Goal: Navigation & Orientation: Find specific page/section

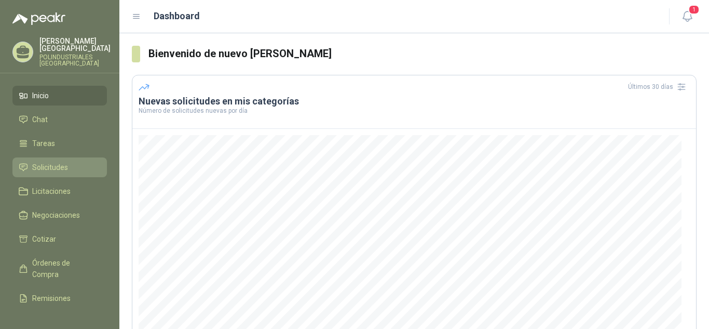
click at [26, 163] on icon at bounding box center [23, 166] width 9 height 9
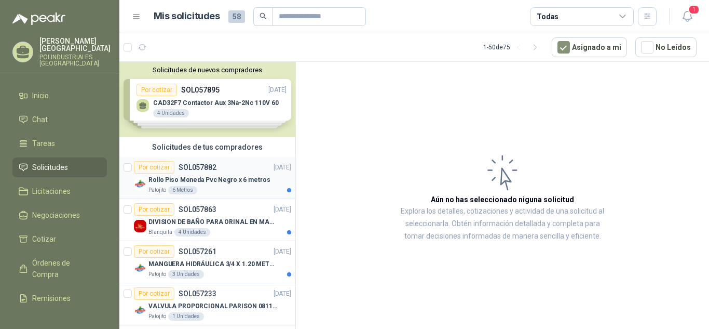
click at [245, 181] on p "Rollo Piso Moneda Pvc Negro x 6 metros" at bounding box center [208, 180] width 121 height 10
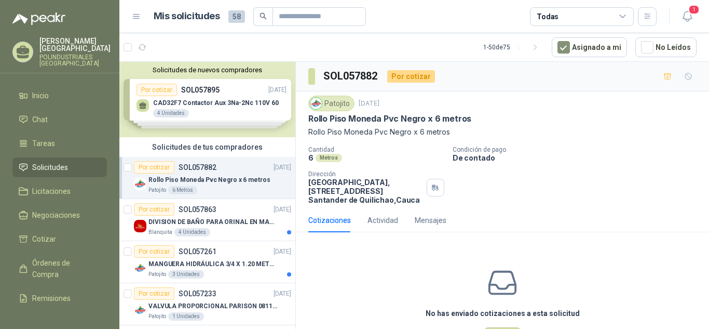
click at [463, 120] on p "Rollo Piso Moneda Pvc Negro x 6 metros" at bounding box center [389, 118] width 163 height 11
copy p "Rollo Piso Moneda Pvc Negro x 6 metros"
click at [242, 228] on div "Blanquita 4 Unidades" at bounding box center [219, 232] width 143 height 8
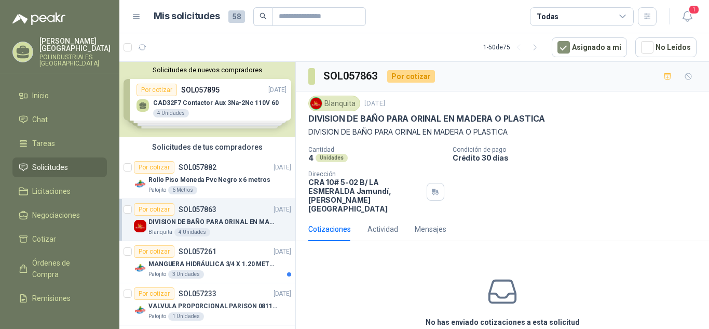
scroll to position [52, 0]
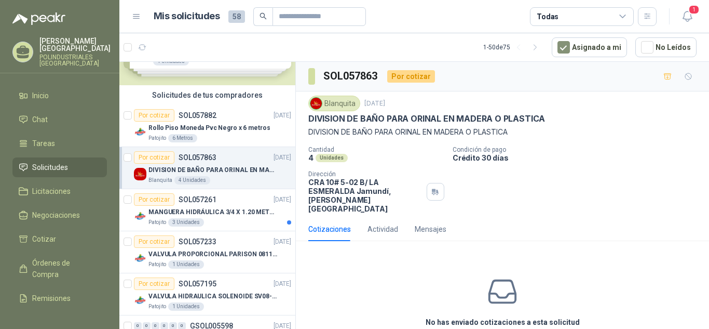
click at [242, 228] on article "Por cotizar SOL057261 [DATE] MANGUERA HIDRÁULICA 3/4 X 1.20 METROS DE LONGITUD …" at bounding box center [207, 210] width 176 height 42
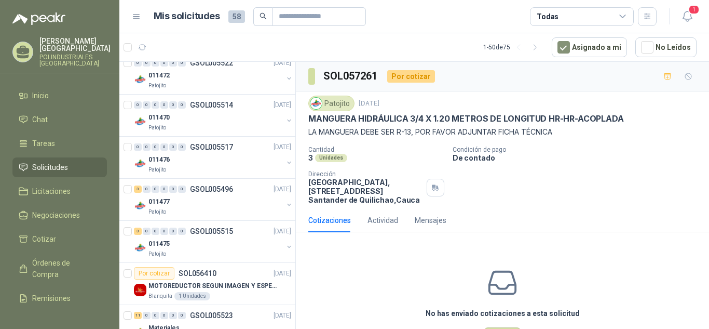
scroll to position [415, 0]
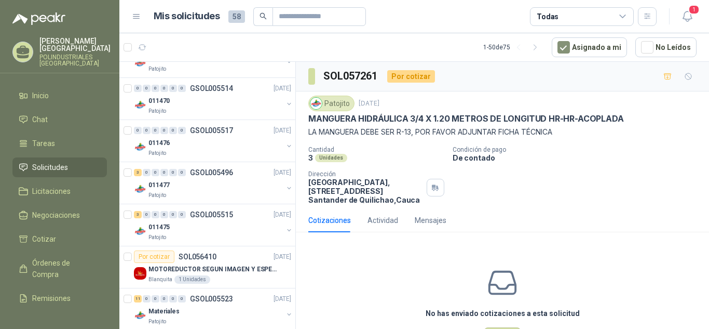
click at [235, 256] on div "Por cotizar SOL056410 [DATE]" at bounding box center [212, 256] width 157 height 12
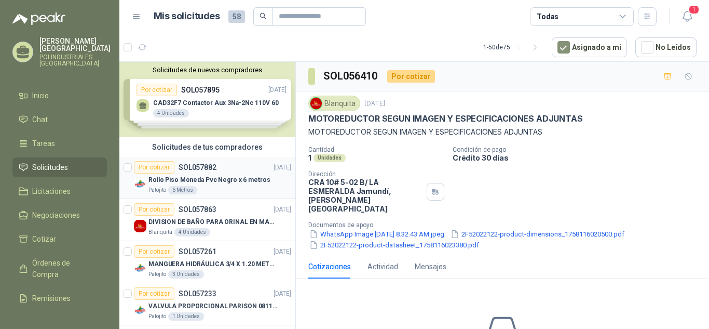
click at [238, 178] on p "Rollo Piso Moneda Pvc Negro x 6 metros" at bounding box center [208, 180] width 121 height 10
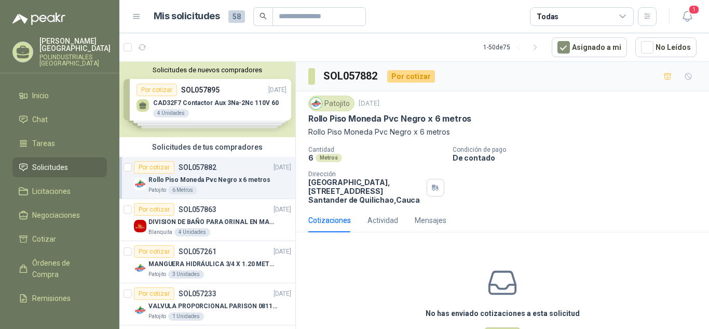
scroll to position [52, 0]
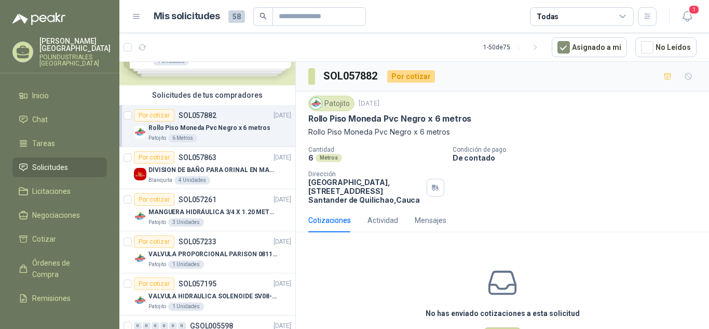
click at [238, 178] on div "Blanquita 4 Unidades" at bounding box center [219, 180] width 143 height 8
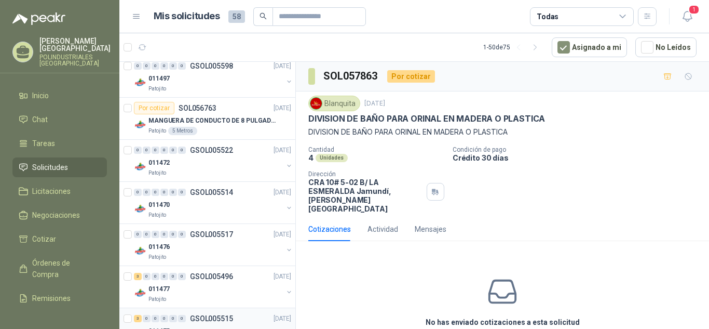
scroll to position [415, 0]
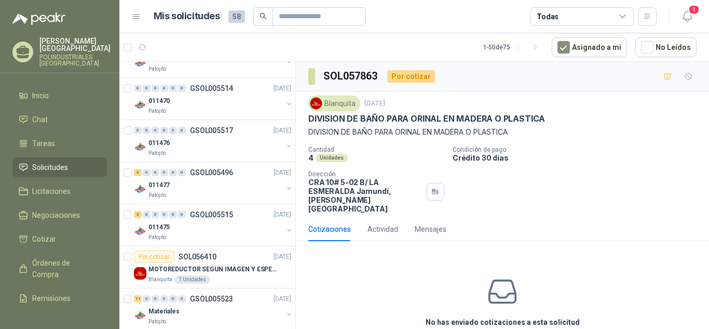
click at [433, 276] on div "No has enviado cotizaciones a esta solicitud Cotizar" at bounding box center [502, 315] width 413 height 132
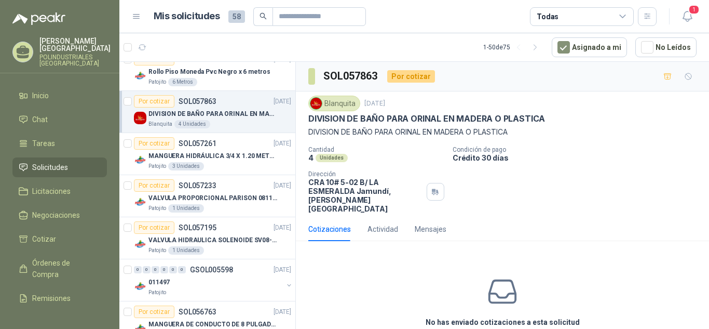
scroll to position [0, 0]
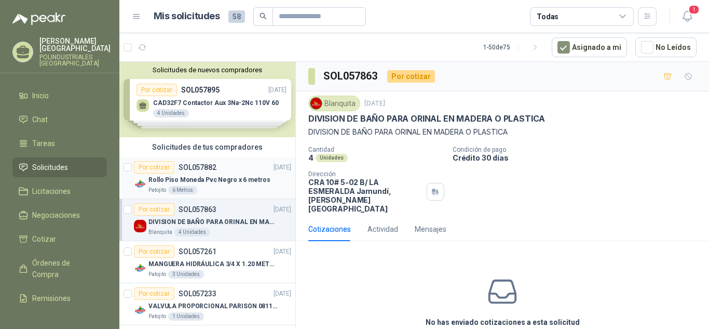
click at [225, 195] on article "Por cotizar SOL057882 29/09/25 Rollo Piso Moneda Pvc Negro x 6 metros Patojito …" at bounding box center [207, 178] width 176 height 42
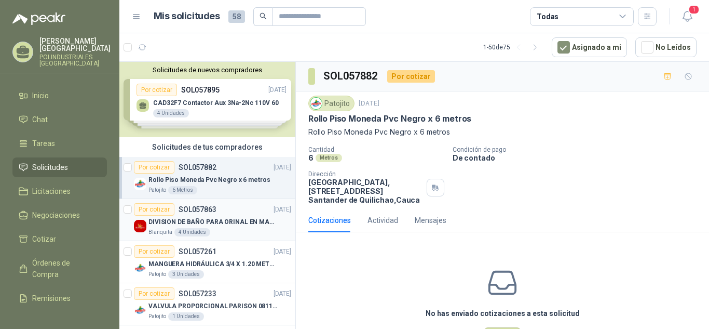
click at [217, 236] on article "Por cotizar SOL057863 27/09/25 DIVISION DE BAÑO PARA ORINAL EN MADERA O PLASTIC…" at bounding box center [207, 220] width 176 height 42
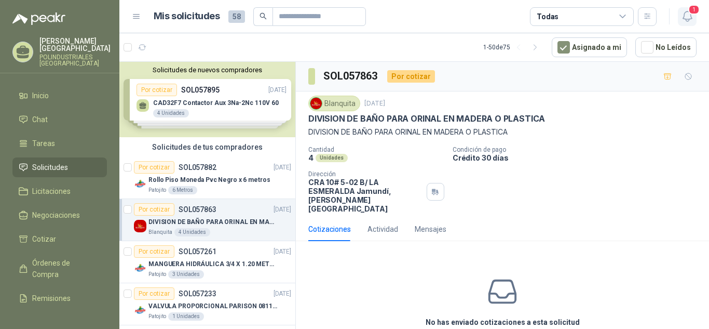
click at [679, 11] on button "1" at bounding box center [687, 16] width 19 height 19
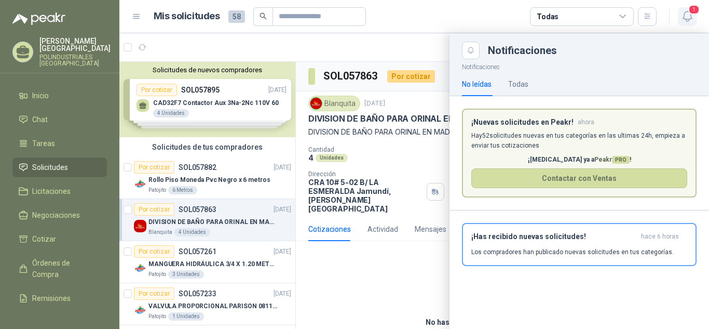
click at [679, 11] on button "1" at bounding box center [687, 16] width 19 height 19
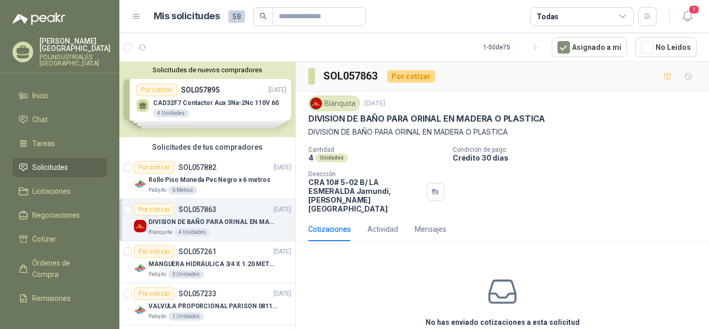
click at [346, 259] on div "No has enviado cotizaciones a esta solicitud Cotizar" at bounding box center [502, 315] width 413 height 132
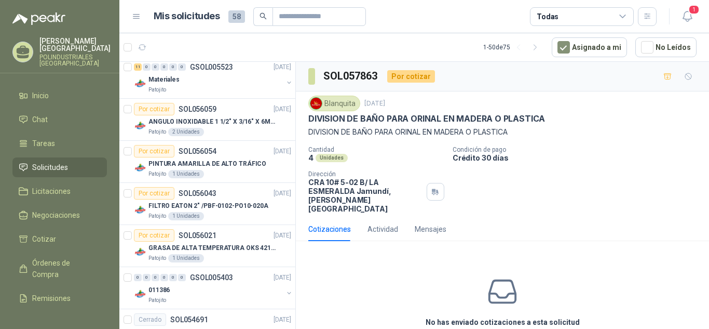
scroll to position [675, 0]
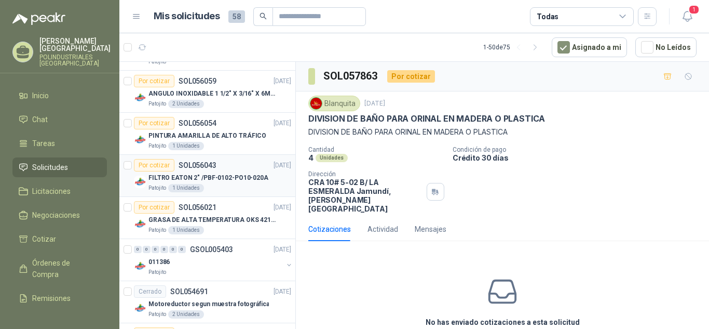
click at [236, 181] on p "FILTRO EATON 2" /PBF-0102-PO10-020A" at bounding box center [208, 178] width 120 height 10
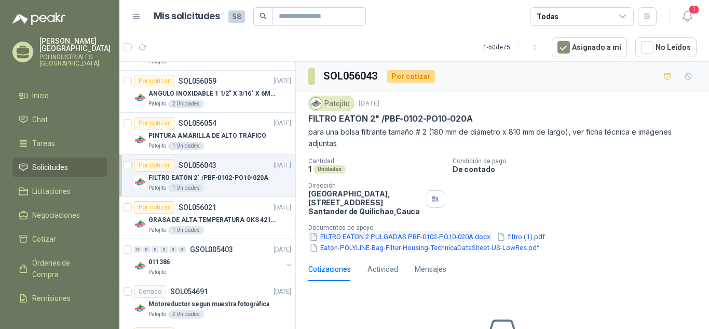
click at [414, 236] on button "FILTRO EATON 2 PULGADAS PBF-0102-PO10-020A.docx" at bounding box center [399, 236] width 183 height 11
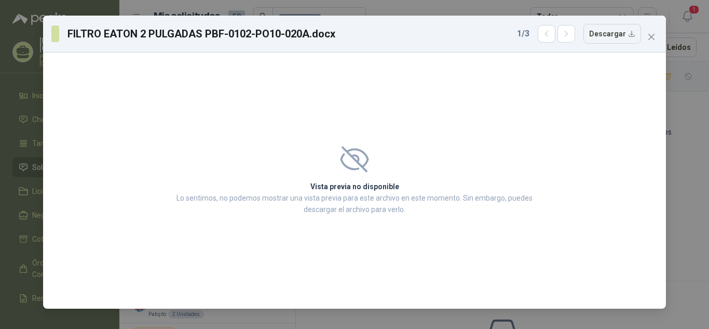
click at [358, 172] on icon at bounding box center [354, 159] width 29 height 26
click at [355, 161] on icon at bounding box center [354, 158] width 26 height 23
click at [571, 35] on icon "button" at bounding box center [566, 34] width 9 height 9
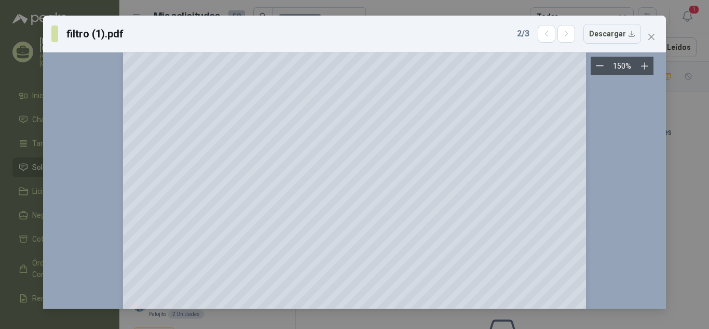
scroll to position [571, 0]
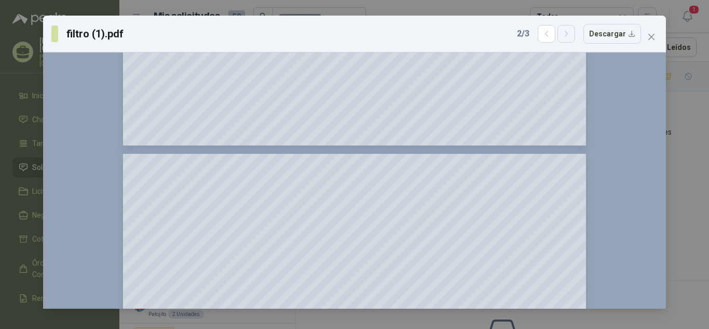
click at [567, 40] on button "button" at bounding box center [566, 34] width 18 height 18
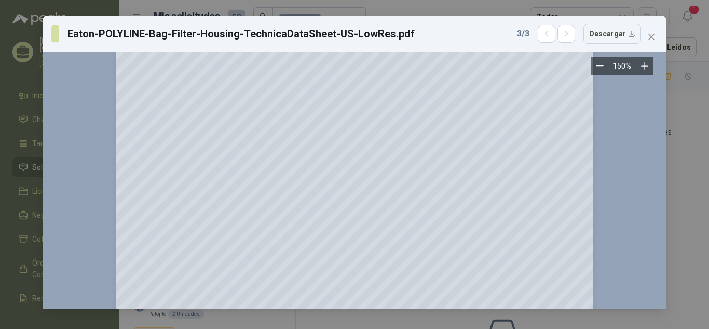
scroll to position [0, 0]
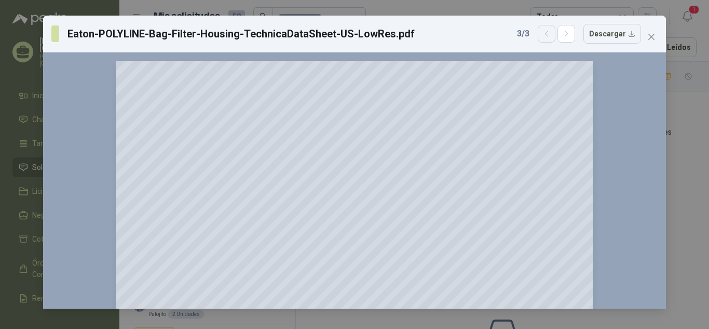
click at [551, 37] on icon "button" at bounding box center [546, 34] width 9 height 9
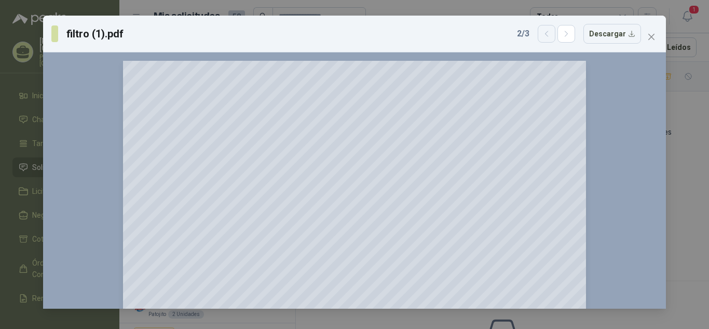
click at [551, 37] on icon "button" at bounding box center [546, 34] width 9 height 9
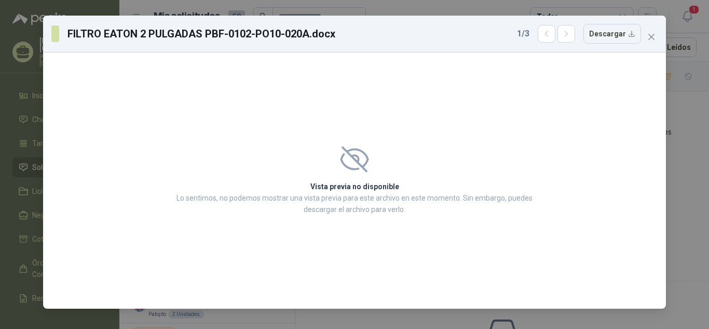
click at [355, 167] on icon at bounding box center [354, 159] width 29 height 26
click at [354, 191] on h2 "Vista previa no disponible" at bounding box center [354, 186] width 362 height 11
click at [354, 219] on div "Vista previa no disponible Lo sentimos, no podemos mostrar una vista previa par…" at bounding box center [354, 179] width 387 height 93
click at [649, 35] on icon "close" at bounding box center [651, 37] width 8 height 8
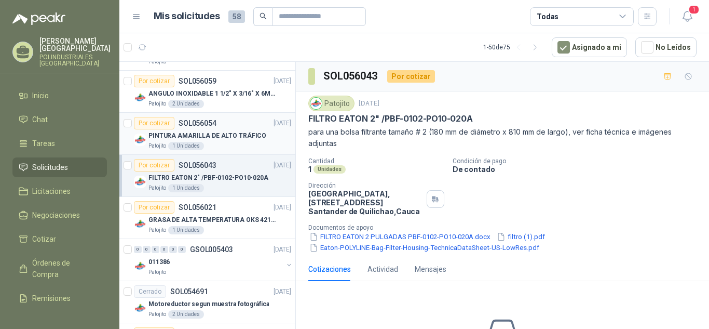
click at [231, 146] on div "Patojito 1 Unidades" at bounding box center [219, 146] width 143 height 8
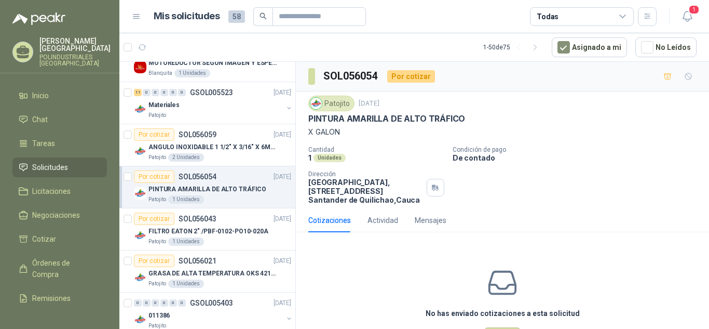
scroll to position [571, 0]
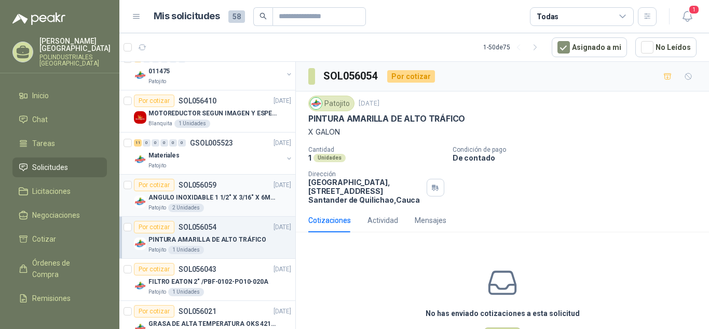
click at [217, 182] on div "Por cotizar SOL056059 16/09/25" at bounding box center [212, 185] width 157 height 12
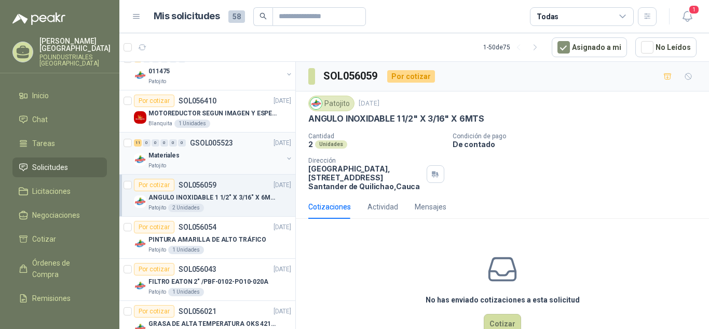
click at [218, 168] on div "Patojito" at bounding box center [215, 165] width 134 height 8
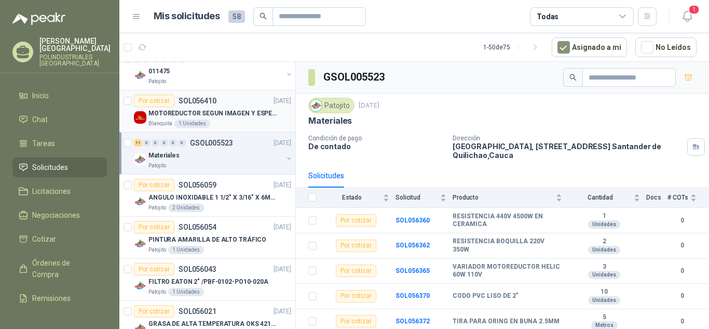
click at [212, 127] on div "Blanquita 1 Unidades" at bounding box center [219, 123] width 143 height 8
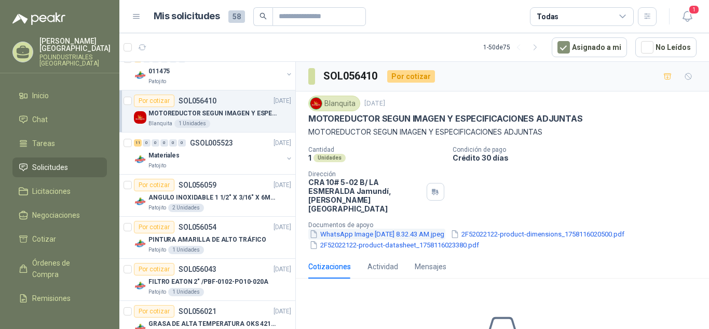
click at [361, 228] on button "WhatsApp Image 2025-09-17 at 8.32.43 AM.jpeg" at bounding box center [376, 233] width 137 height 11
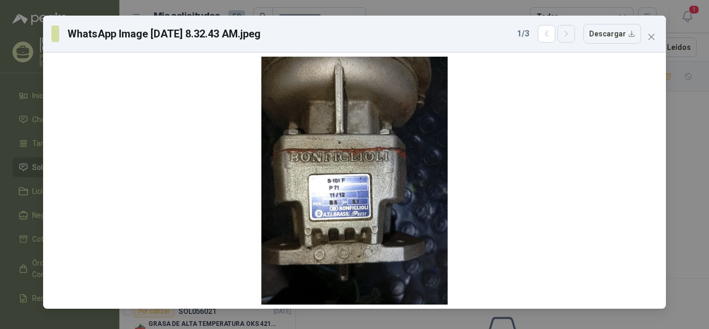
click at [570, 38] on icon "button" at bounding box center [566, 34] width 9 height 9
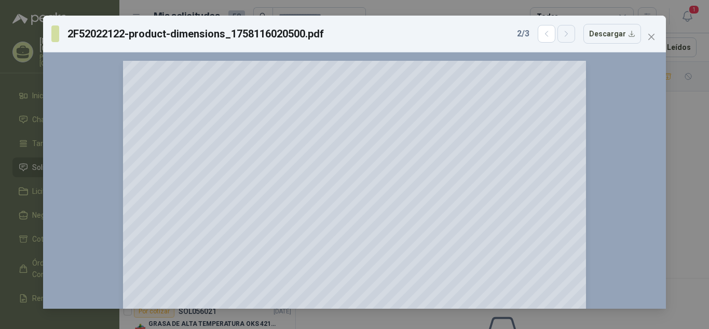
click at [562, 33] on button "button" at bounding box center [566, 34] width 18 height 18
click at [647, 39] on span "Close" at bounding box center [651, 37] width 17 height 8
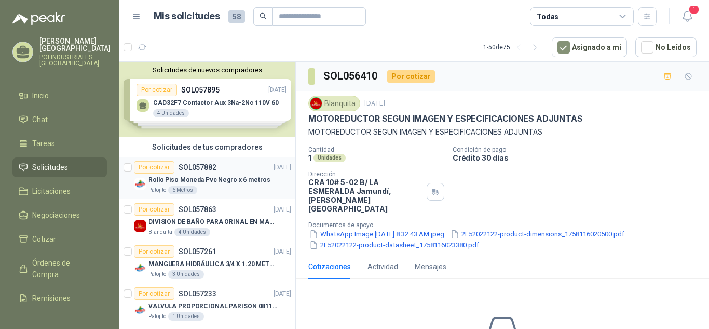
click at [212, 179] on p "Rollo Piso Moneda Pvc Negro x 6 metros" at bounding box center [208, 180] width 121 height 10
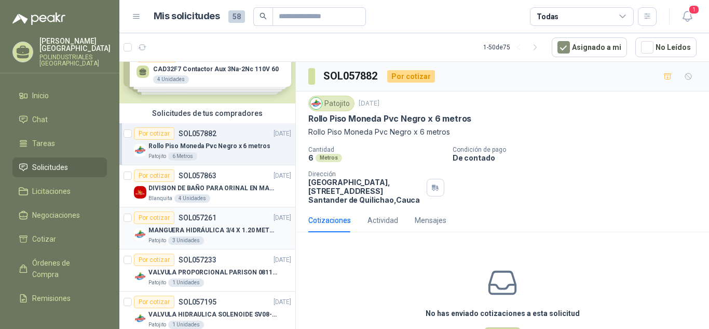
scroll to position [52, 0]
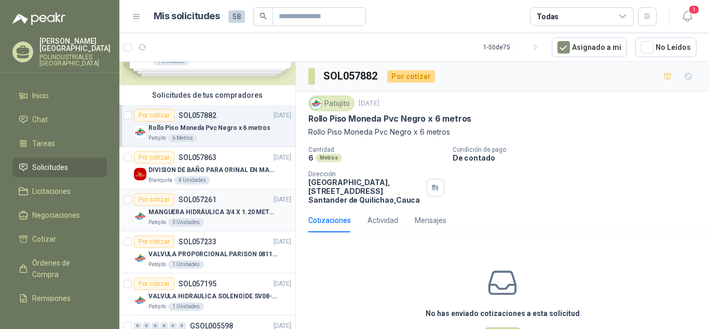
click at [217, 222] on div "Patojito 3 Unidades" at bounding box center [219, 222] width 143 height 8
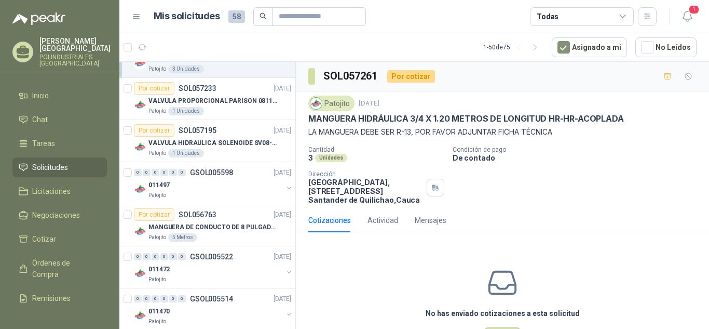
scroll to position [104, 0]
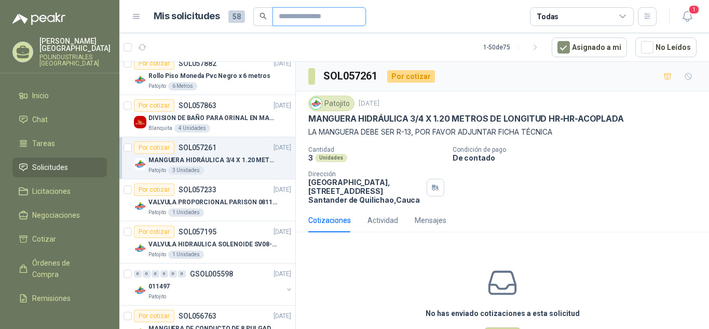
click at [313, 21] on input "text" at bounding box center [315, 17] width 73 height 18
type input "******"
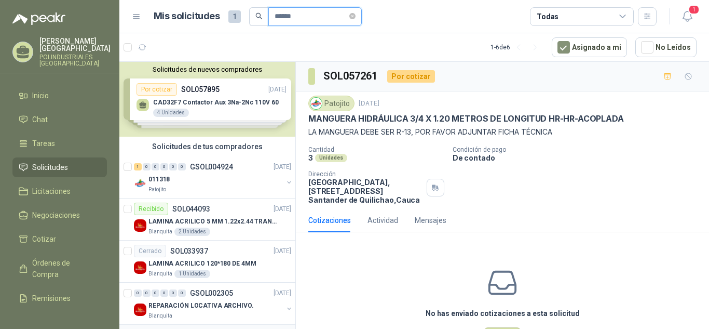
scroll to position [0, 0]
click at [216, 192] on div "Patojito" at bounding box center [215, 190] width 134 height 8
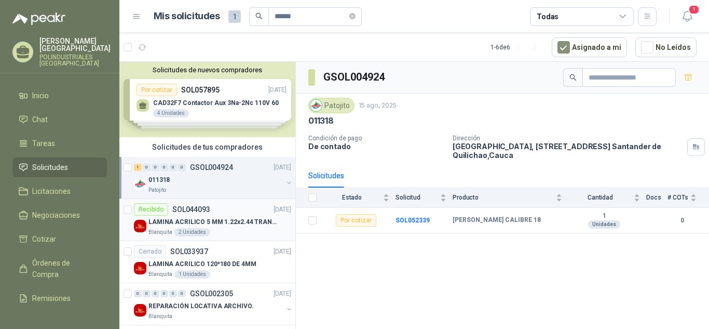
click at [222, 218] on p "LAMINA ACRILICO 5 MM 1.22x2.44 TRANSPARENTE" at bounding box center [212, 222] width 129 height 10
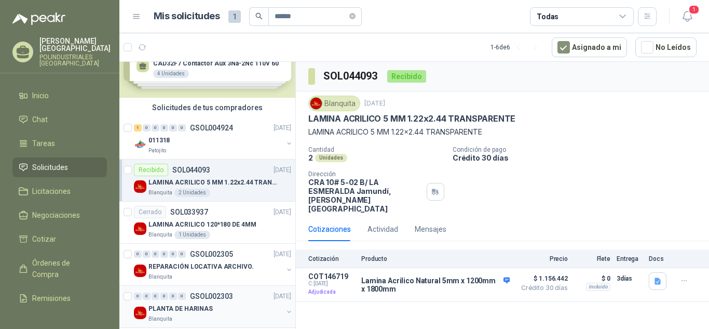
scroll to position [91, 0]
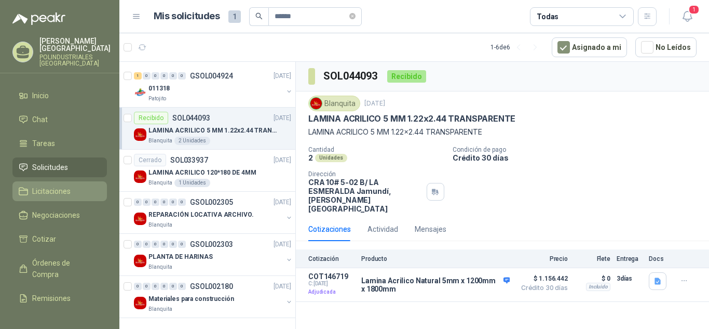
click at [55, 198] on link "Licitaciones" at bounding box center [59, 191] width 94 height 20
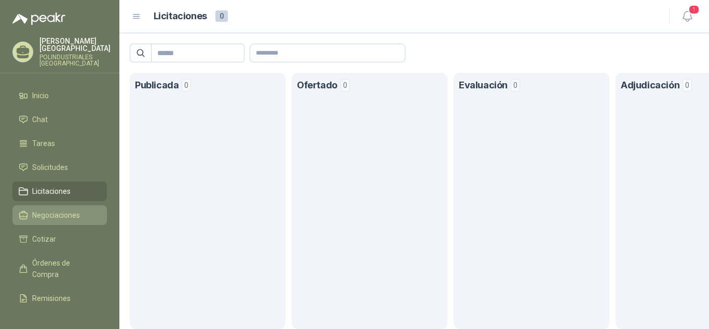
click at [61, 214] on span "Negociaciones" at bounding box center [56, 214] width 48 height 11
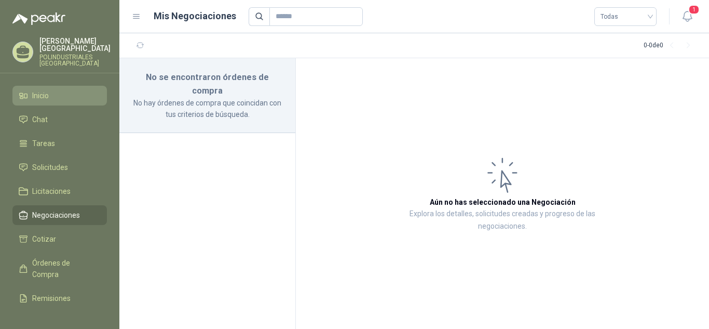
click at [75, 97] on li "Inicio" at bounding box center [60, 95] width 82 height 11
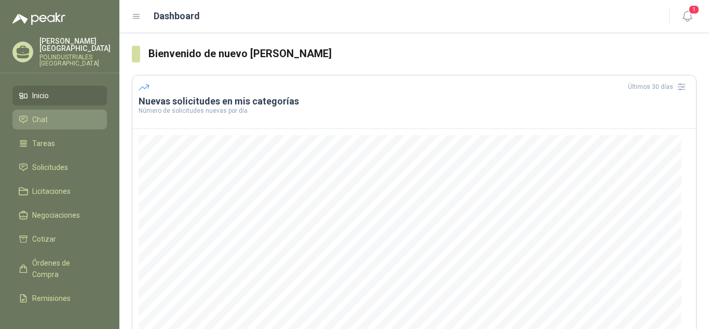
click at [60, 120] on li "Chat" at bounding box center [60, 119] width 82 height 11
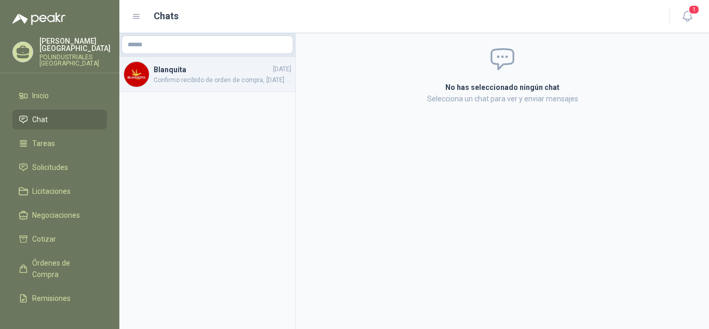
click at [213, 81] on span "Confirmo recibido de orden de compra, hoy 7 de junio se despacha facturado el p…" at bounding box center [223, 80] width 138 height 10
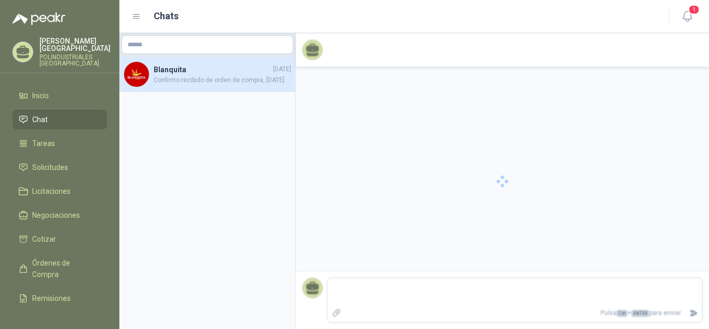
scroll to position [1, 0]
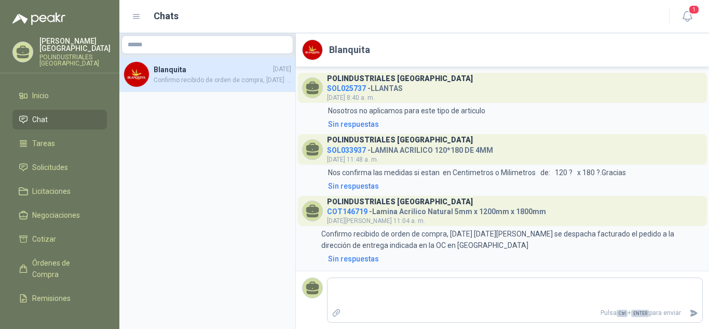
click at [61, 154] on ul "Inicio Chat Tareas Solicitudes Licitaciones Negociaciones Cotizar Órdenes de Co…" at bounding box center [59, 195] width 119 height 218
click at [59, 170] on span "Solicitudes" at bounding box center [50, 166] width 36 height 11
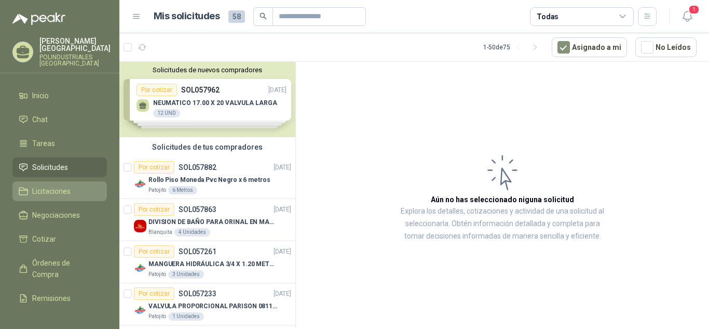
click at [56, 188] on span "Licitaciones" at bounding box center [51, 190] width 38 height 11
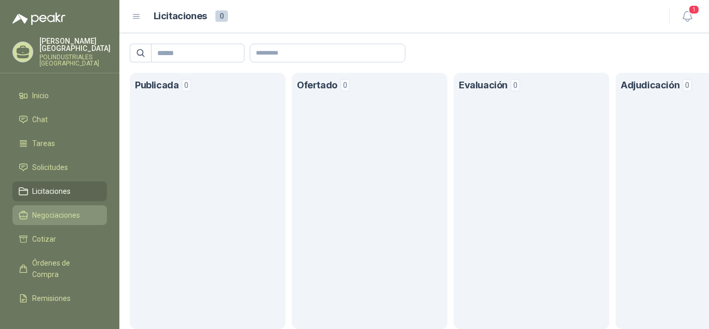
click at [51, 208] on link "Negociaciones" at bounding box center [59, 215] width 94 height 20
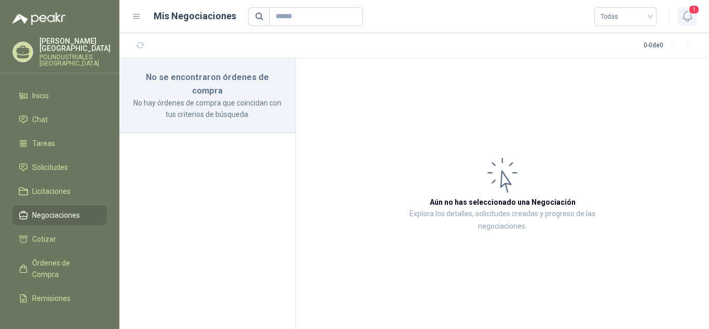
click at [699, 14] on span "1" at bounding box center [693, 10] width 11 height 10
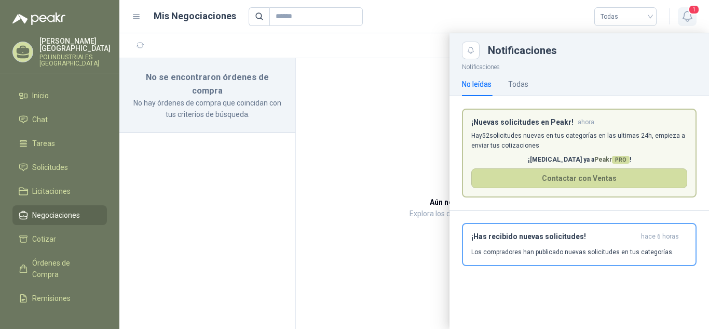
click at [688, 8] on button "1" at bounding box center [687, 16] width 19 height 19
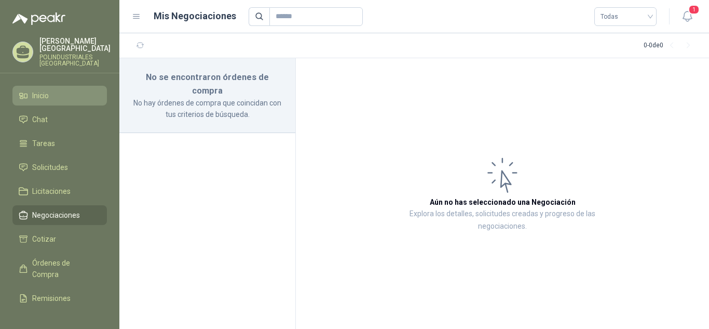
click at [65, 90] on li "Inicio" at bounding box center [60, 95] width 82 height 11
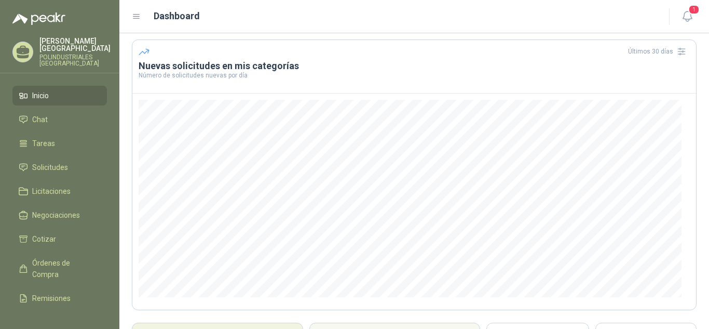
scroll to position [139, 0]
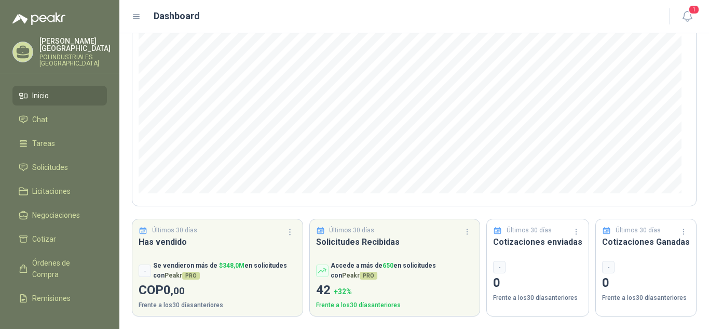
click at [63, 180] on ul "Inicio Chat Tareas Solicitudes Licitaciones Negociaciones Cotizar Órdenes de Co…" at bounding box center [59, 195] width 119 height 218
